Goal: Unclear

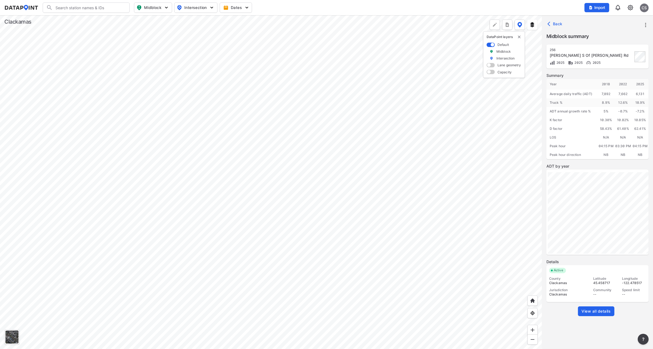
click at [177, 79] on div at bounding box center [271, 182] width 542 height 334
click at [179, 114] on div at bounding box center [271, 182] width 542 height 334
click at [182, 108] on div at bounding box center [271, 182] width 542 height 334
click at [198, 36] on div at bounding box center [271, 182] width 542 height 334
click at [193, 149] on div at bounding box center [271, 182] width 542 height 334
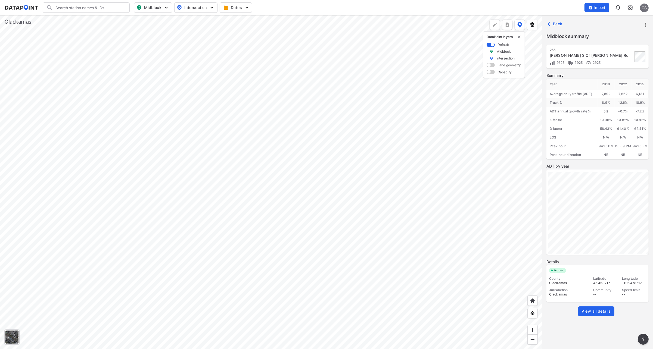
click at [222, 104] on div at bounding box center [271, 182] width 542 height 334
click at [205, 223] on div at bounding box center [271, 182] width 542 height 334
click at [170, 105] on div at bounding box center [271, 182] width 542 height 334
click at [208, 136] on div at bounding box center [271, 182] width 542 height 334
click at [216, 158] on div at bounding box center [271, 182] width 542 height 334
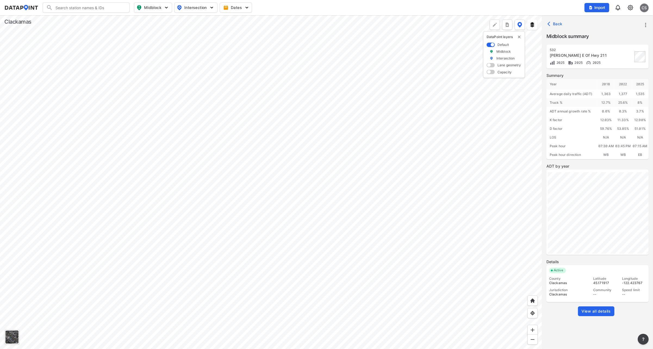
click at [232, 67] on div at bounding box center [271, 182] width 542 height 334
click at [165, 154] on div at bounding box center [271, 182] width 542 height 334
